Goal: Transaction & Acquisition: Download file/media

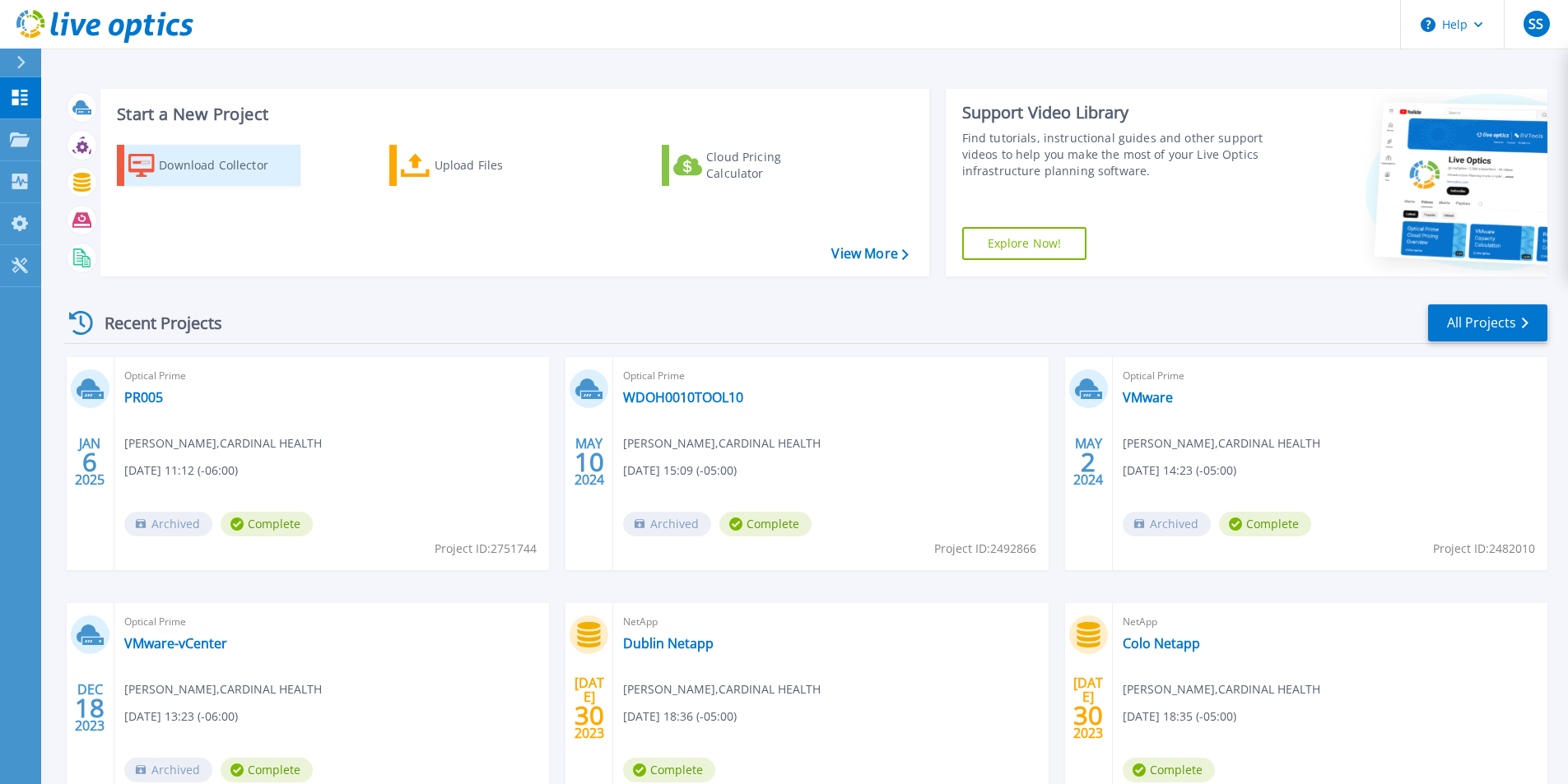
click at [228, 167] on div "Download Collector" at bounding box center [224, 165] width 131 height 33
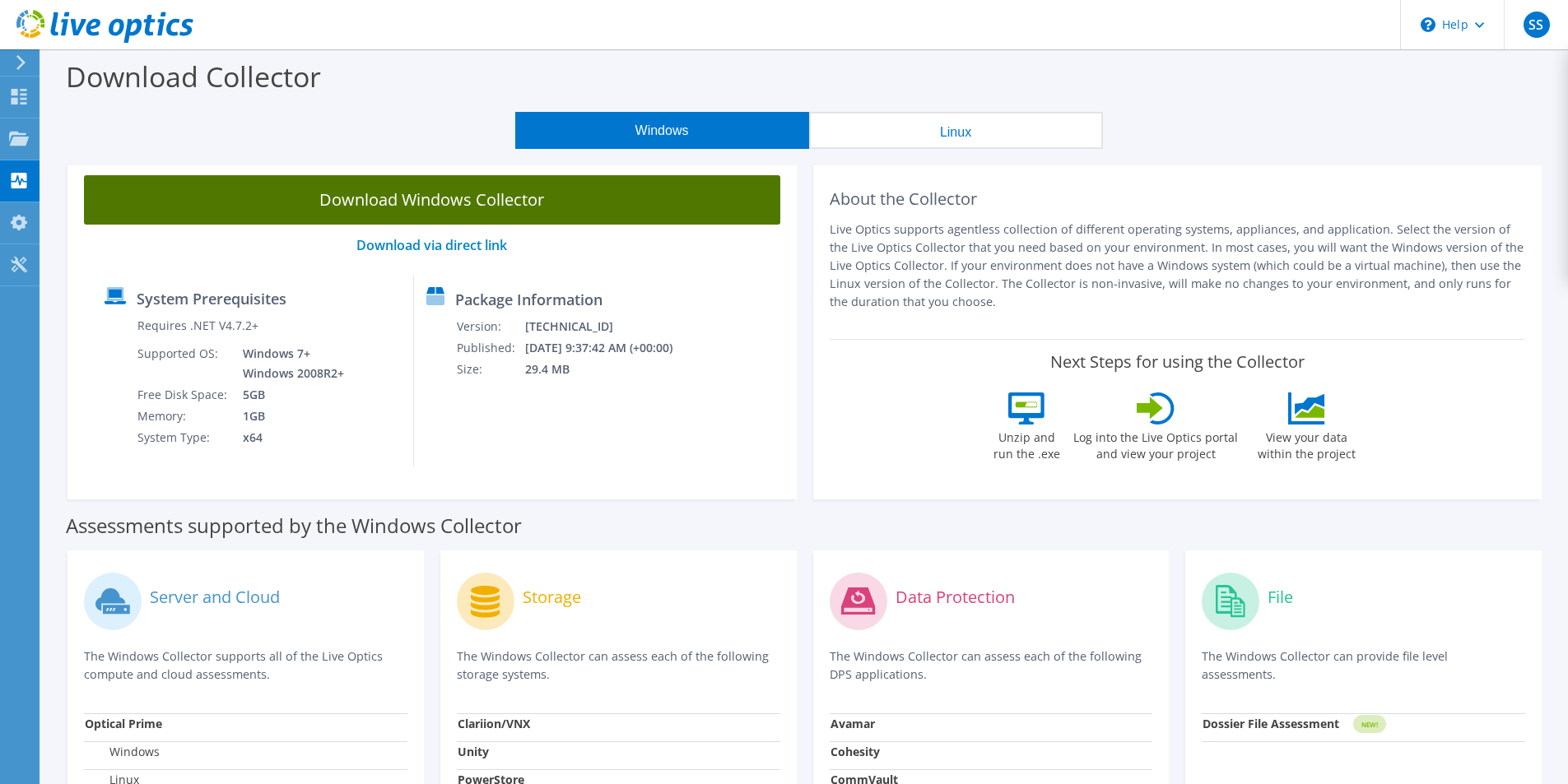
click at [518, 193] on link "Download Windows Collector" at bounding box center [432, 199] width 696 height 49
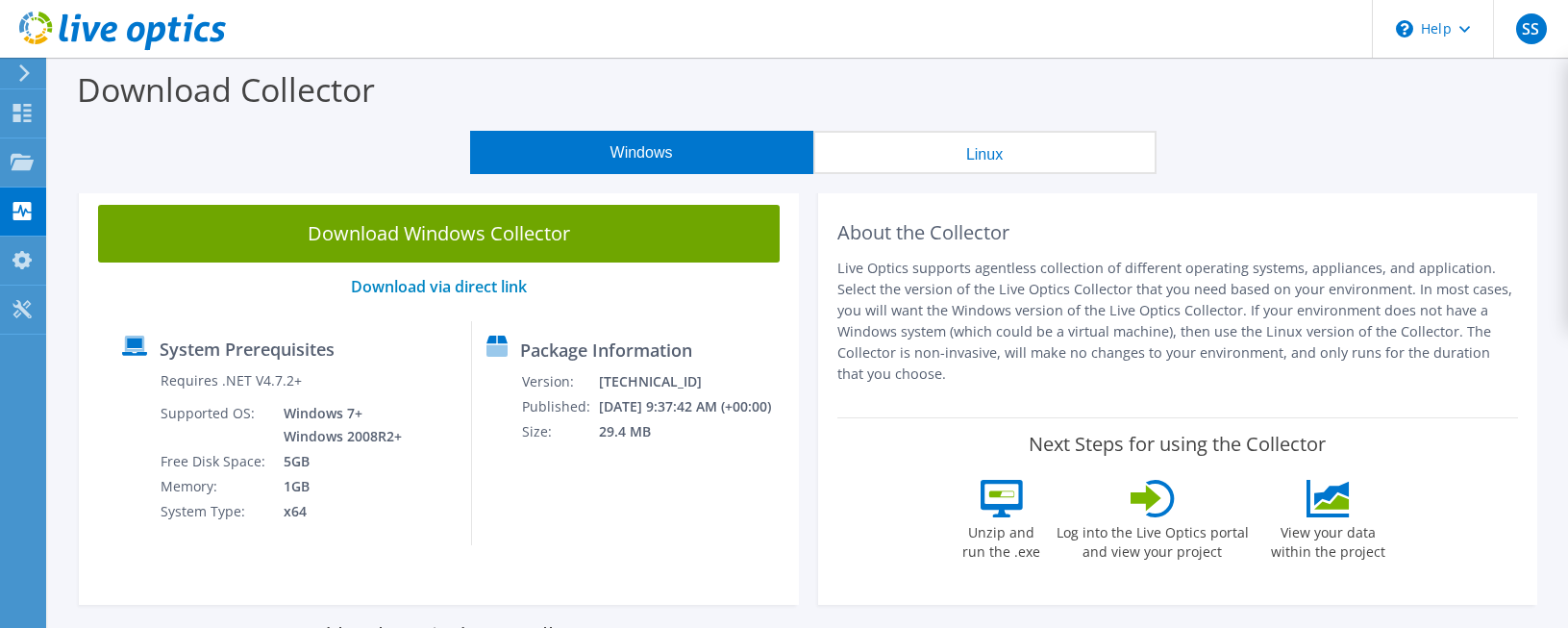
click at [29, 71] on icon at bounding box center [24, 73] width 15 height 17
